Goal: Information Seeking & Learning: Find specific page/section

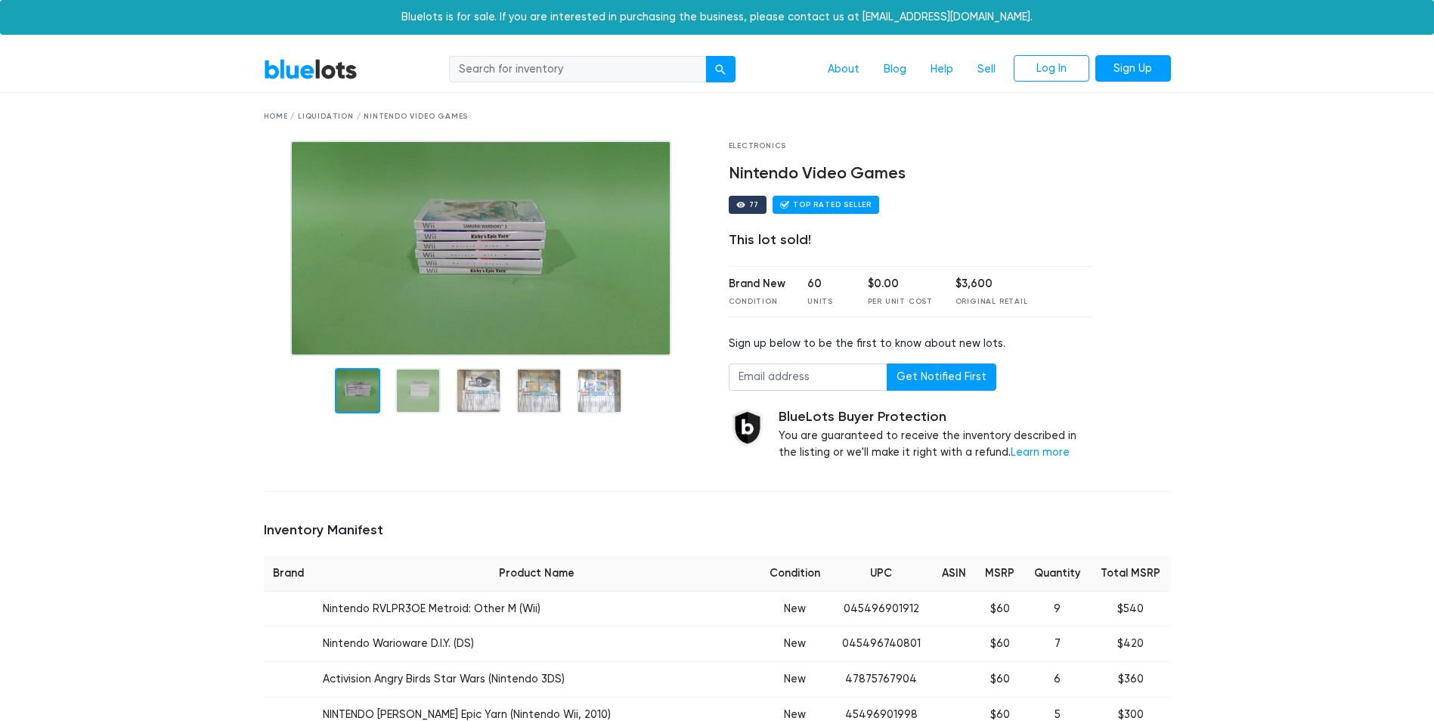
click at [546, 76] on input "search" at bounding box center [577, 69] width 257 height 27
type input "video games"
click at [705, 56] on button "submit" at bounding box center [720, 69] width 30 height 27
